Goal: Information Seeking & Learning: Compare options

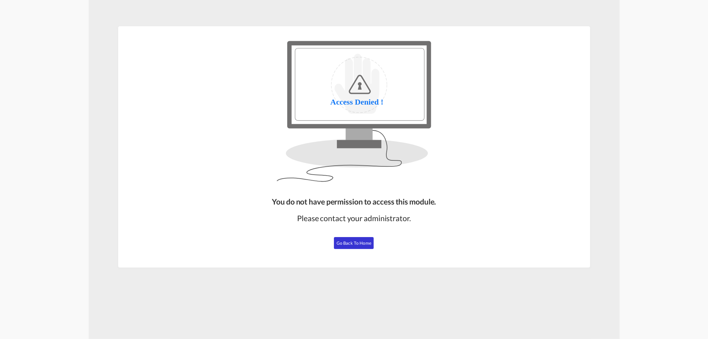
click at [372, 241] on button "Go Back to Home" at bounding box center [354, 243] width 40 height 12
click at [356, 244] on span "Go Back to Home" at bounding box center [353, 242] width 35 height 5
